Goal: Information Seeking & Learning: Learn about a topic

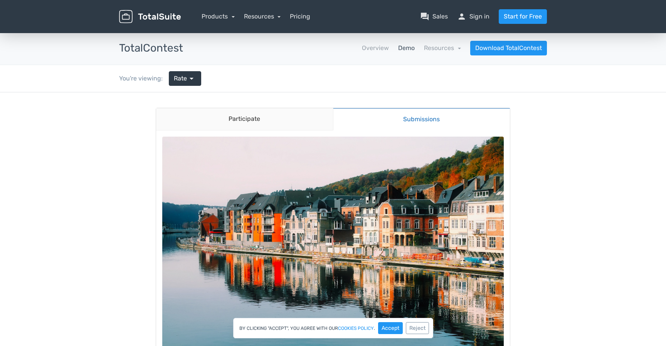
click at [403, 120] on link "Submissions" at bounding box center [421, 119] width 177 height 23
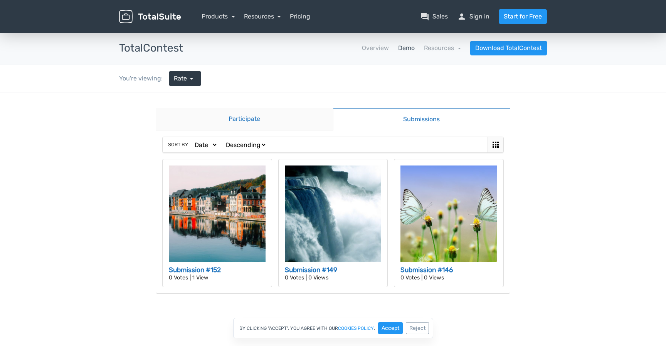
click at [277, 119] on link "Participate" at bounding box center [244, 119] width 177 height 22
click at [190, 76] on span "arrow_drop_down" at bounding box center [191, 78] width 9 height 9
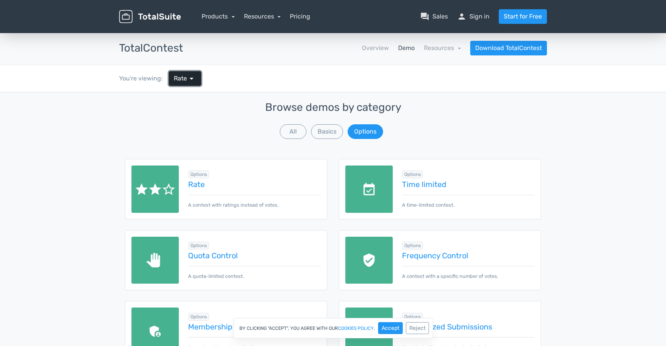
click at [192, 82] on span "arrow_drop_down" at bounding box center [191, 78] width 9 height 9
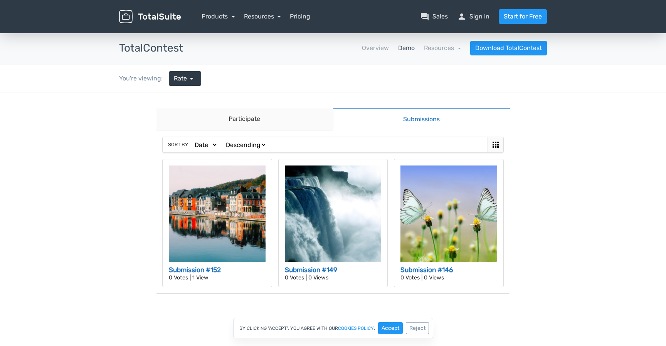
click at [410, 46] on link "Demo" at bounding box center [406, 48] width 17 height 9
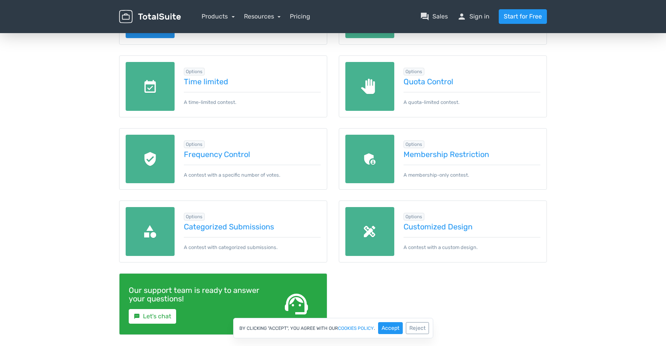
scroll to position [303, 0]
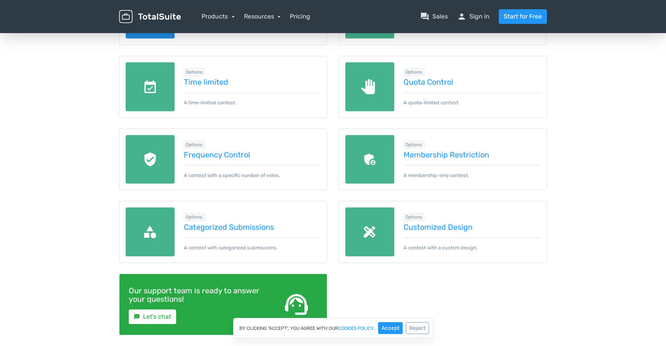
click at [371, 230] on img at bounding box center [369, 232] width 49 height 49
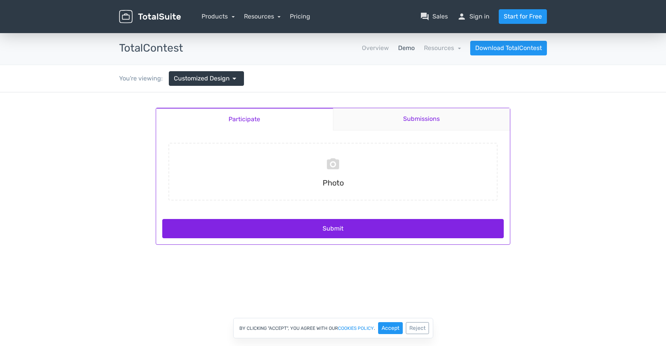
click at [395, 120] on link "Submissions" at bounding box center [421, 119] width 177 height 22
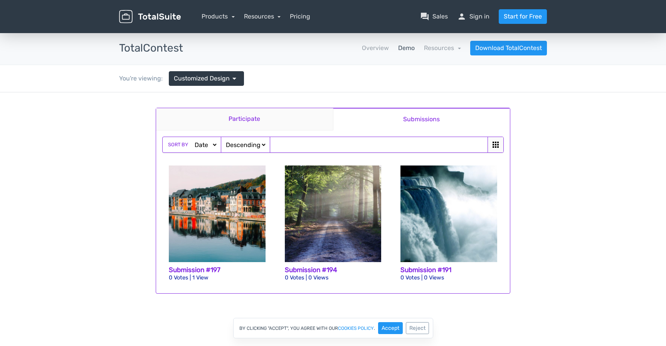
click at [291, 126] on link "Participate" at bounding box center [244, 119] width 177 height 22
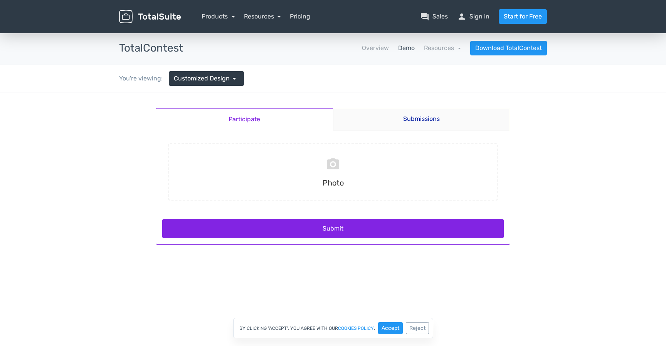
click at [406, 48] on link "Demo" at bounding box center [406, 48] width 17 height 9
